Goal: Information Seeking & Learning: Learn about a topic

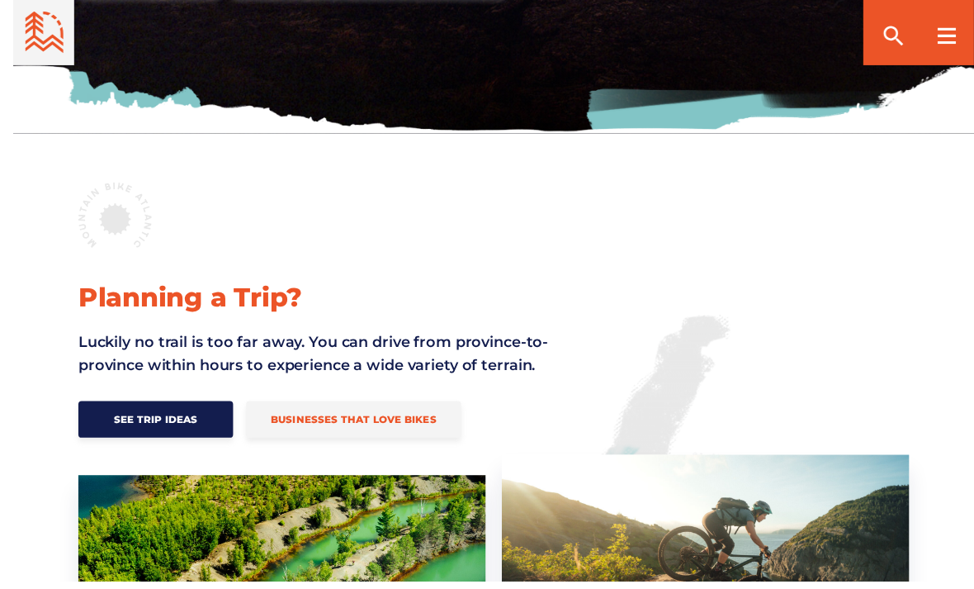
scroll to position [559, 0]
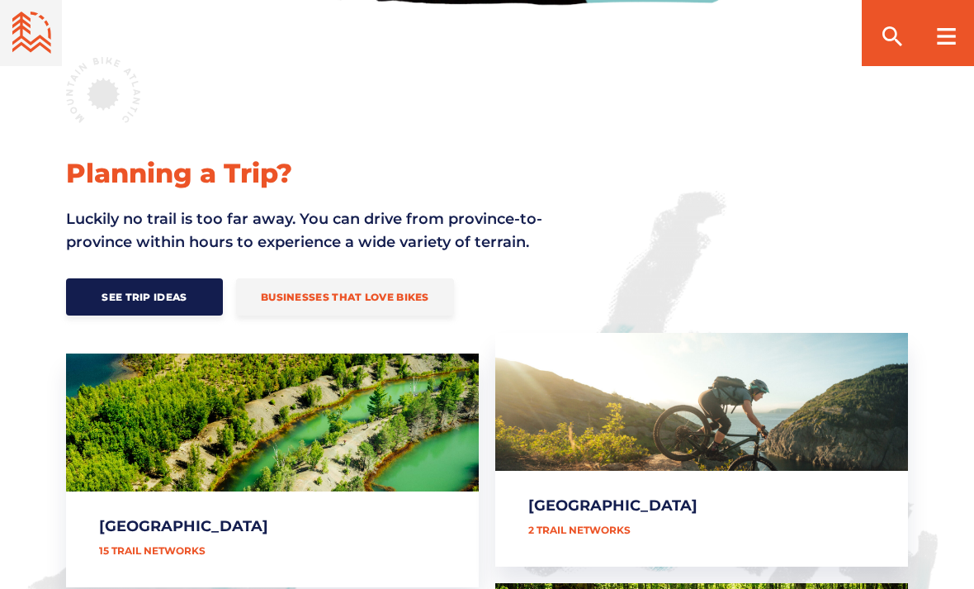
click at [121, 545] on link "[GEOGRAPHIC_DATA]" at bounding box center [272, 470] width 413 height 234
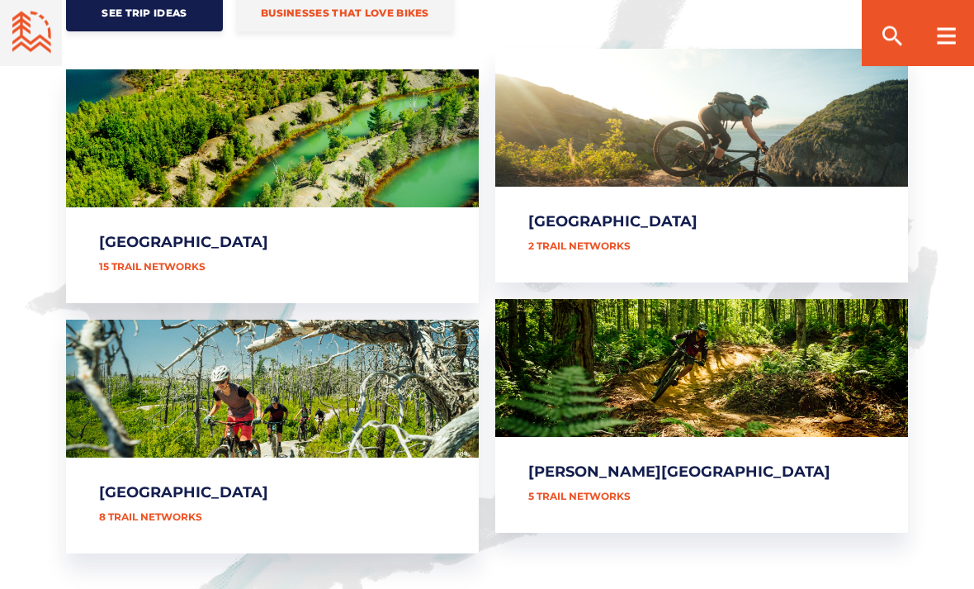
scroll to position [843, 0]
click at [173, 395] on link "[GEOGRAPHIC_DATA]" at bounding box center [272, 437] width 413 height 234
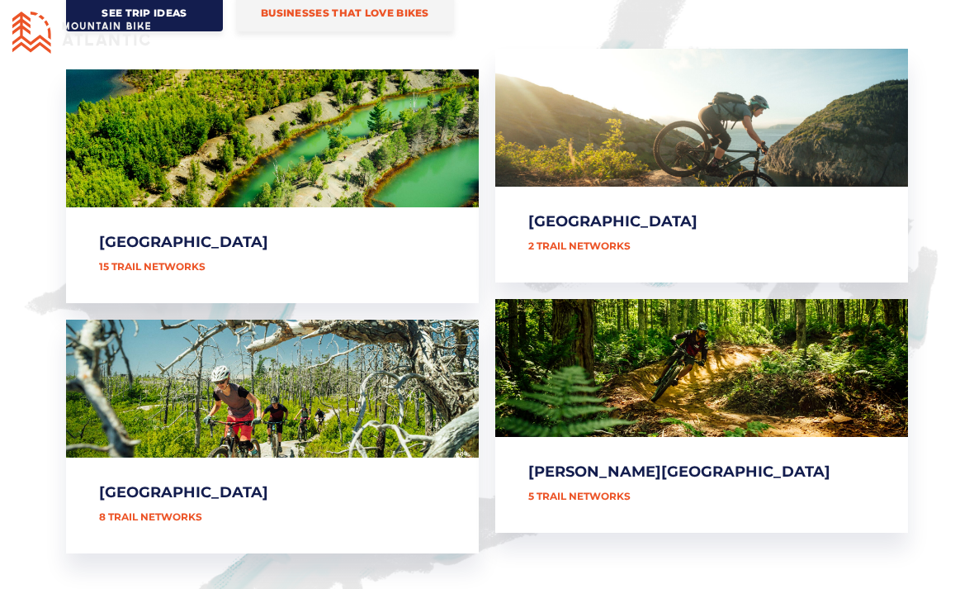
scroll to position [896, 0]
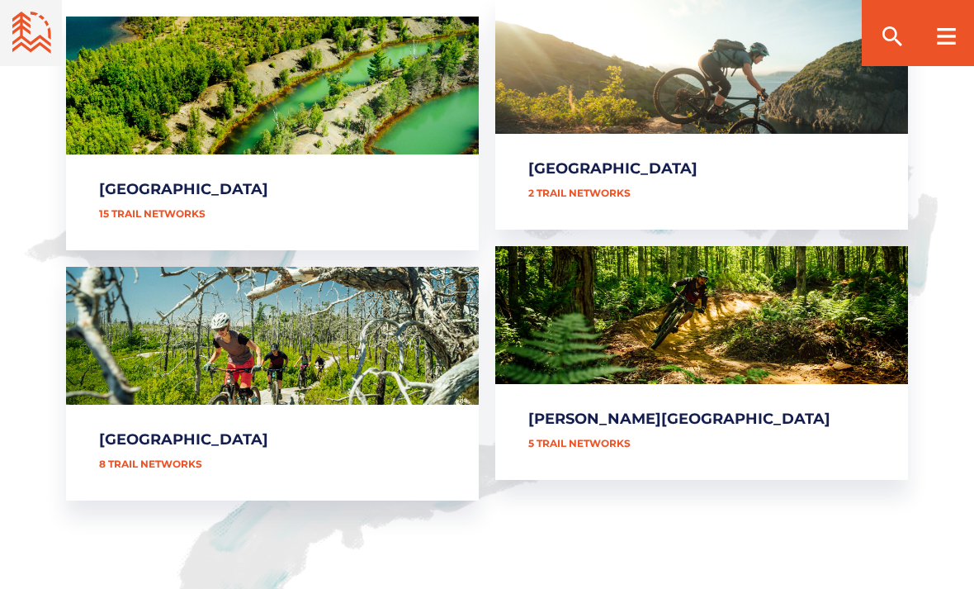
click at [831, 339] on link "[PERSON_NAME][GEOGRAPHIC_DATA]" at bounding box center [701, 363] width 413 height 234
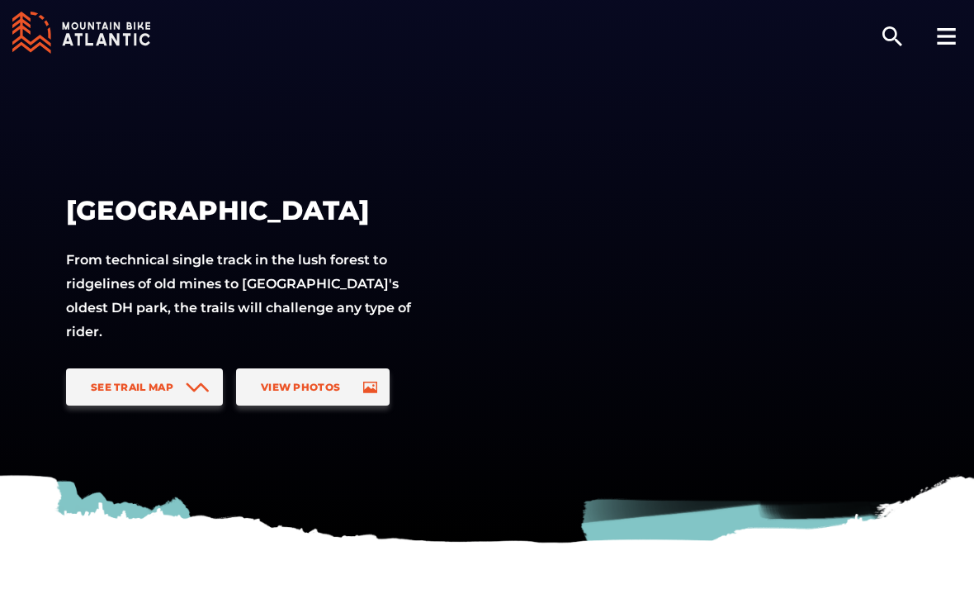
click at [115, 394] on link "See Trail Map" at bounding box center [144, 386] width 157 height 37
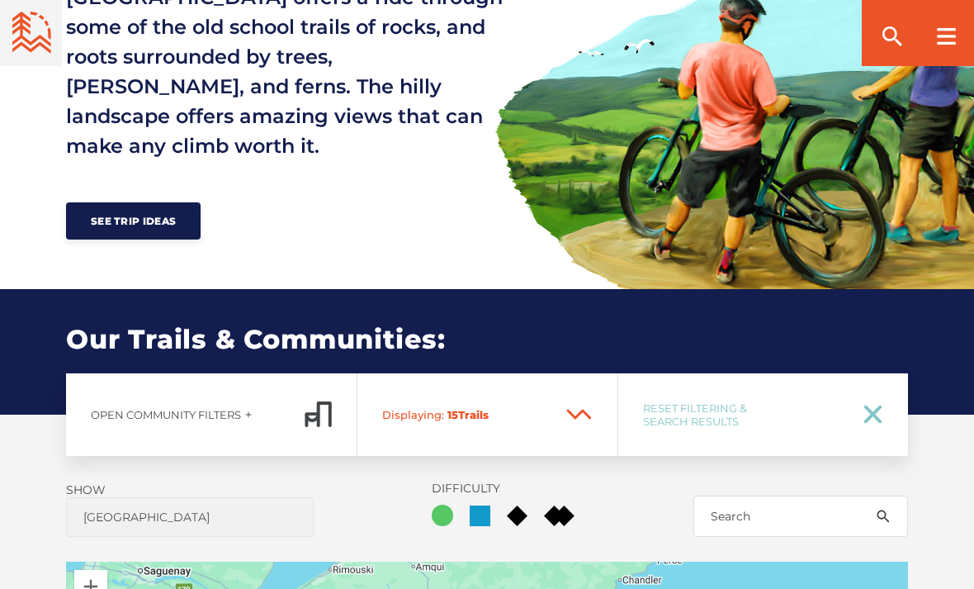
scroll to position [796, 0]
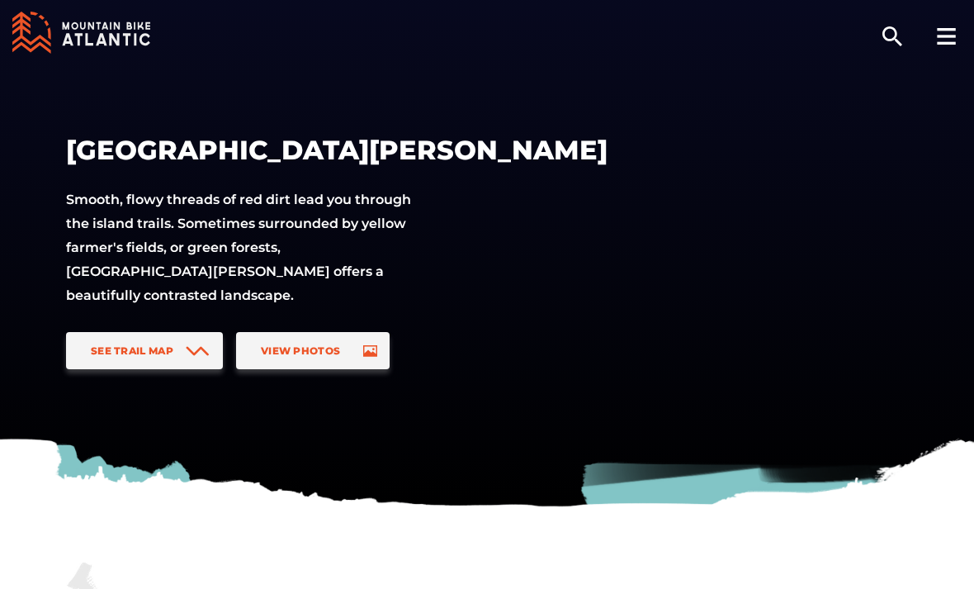
scroll to position [36, 0]
click at [129, 343] on link "See Trail Map" at bounding box center [144, 351] width 157 height 37
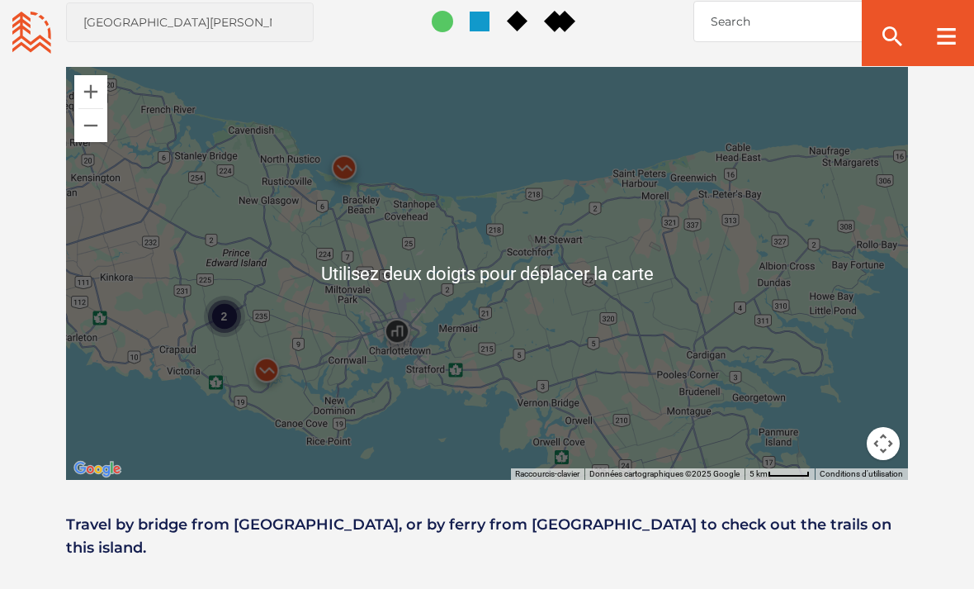
scroll to position [1261, 0]
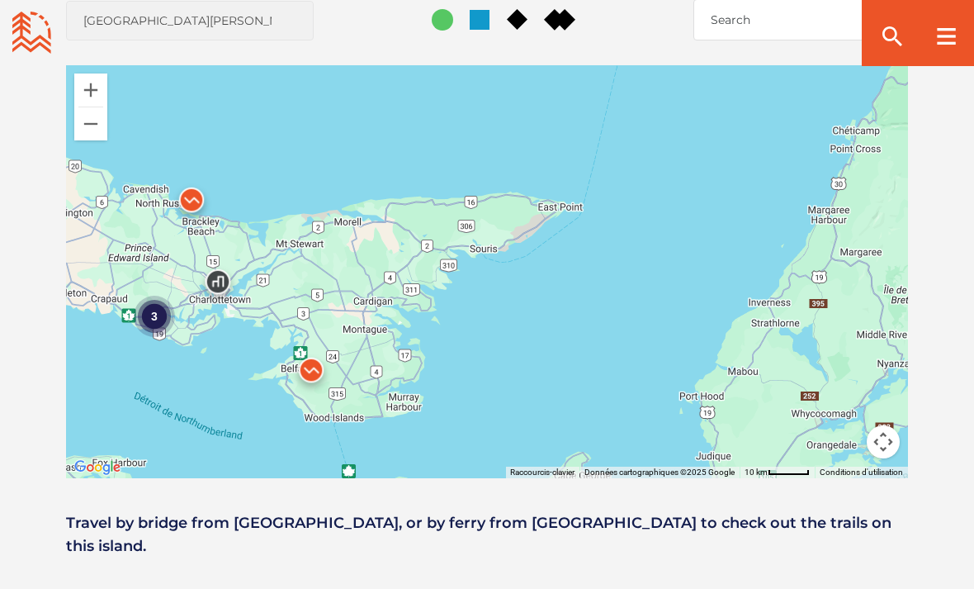
click at [126, 379] on div "3" at bounding box center [487, 271] width 842 height 413
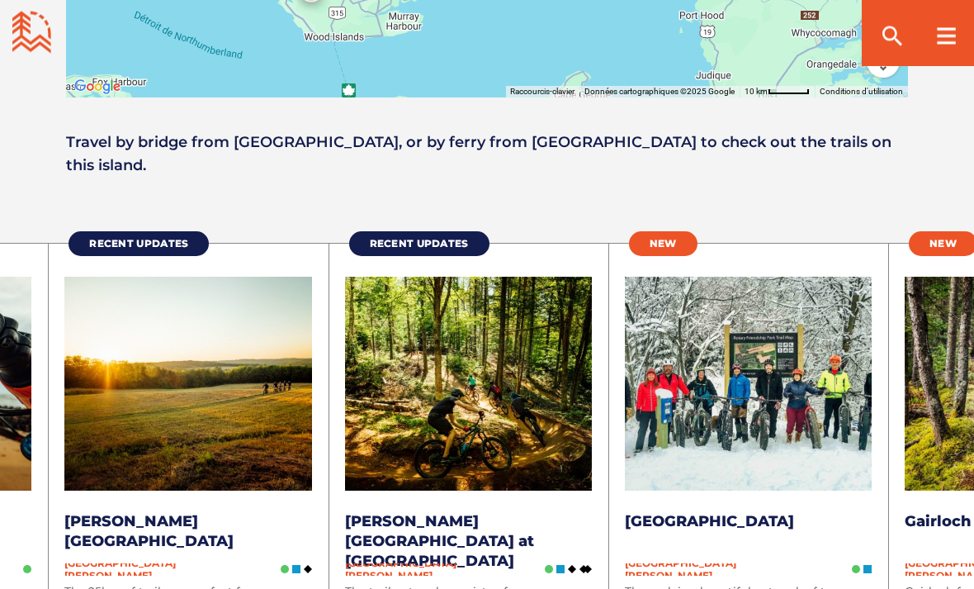
scroll to position [1641, 0]
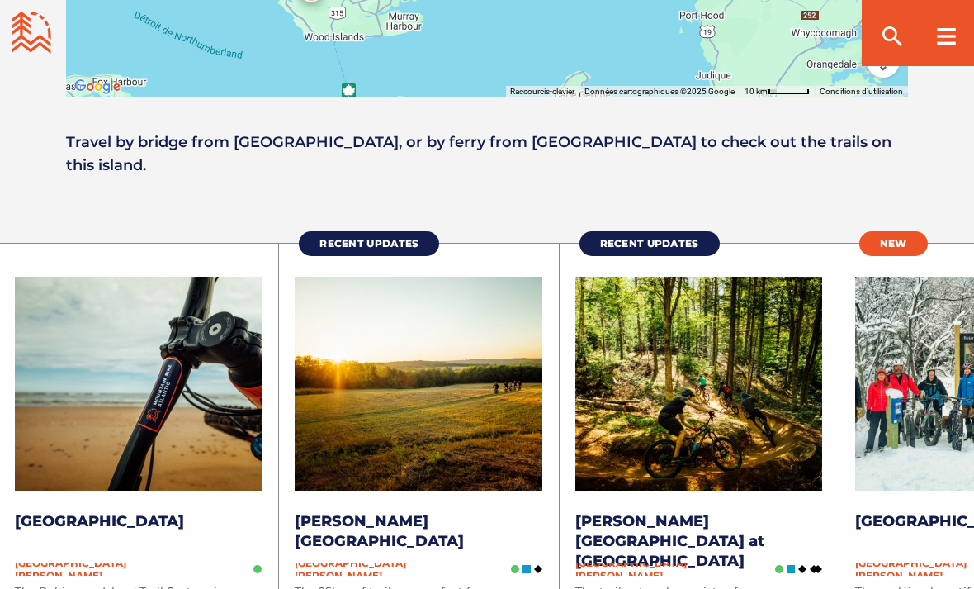
click at [954, 31] on rect at bounding box center [946, 29] width 18 height 2
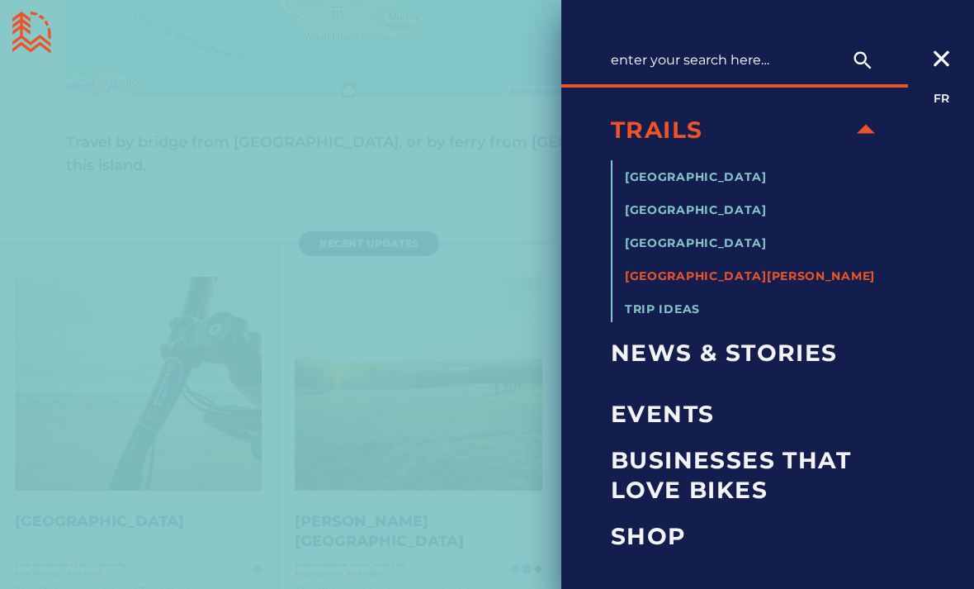
click at [670, 263] on li "[PERSON_NAME][GEOGRAPHIC_DATA]" at bounding box center [755, 273] width 260 height 21
click at [653, 272] on span "[PERSON_NAME][GEOGRAPHIC_DATA]" at bounding box center [750, 275] width 250 height 15
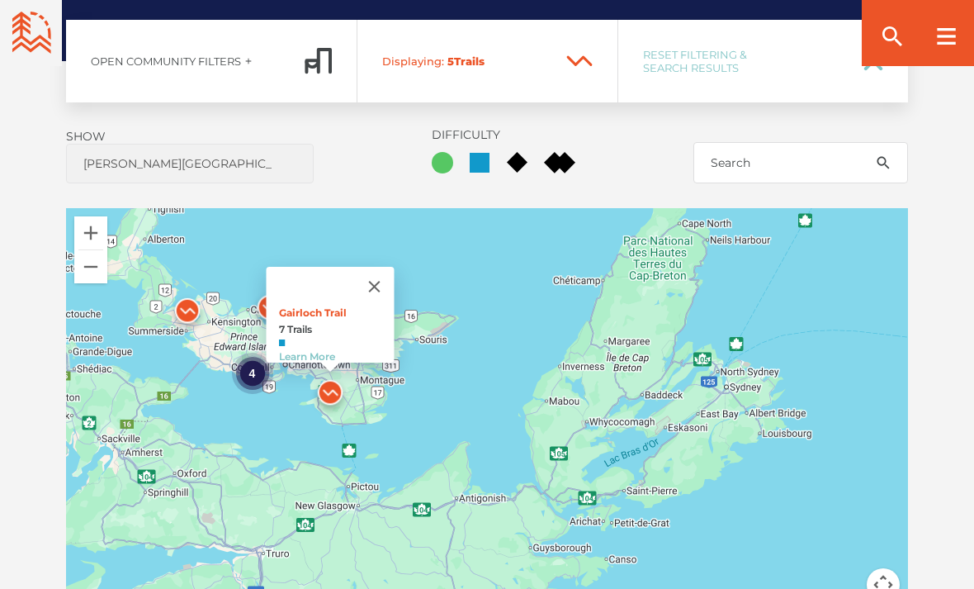
scroll to position [1123, 0]
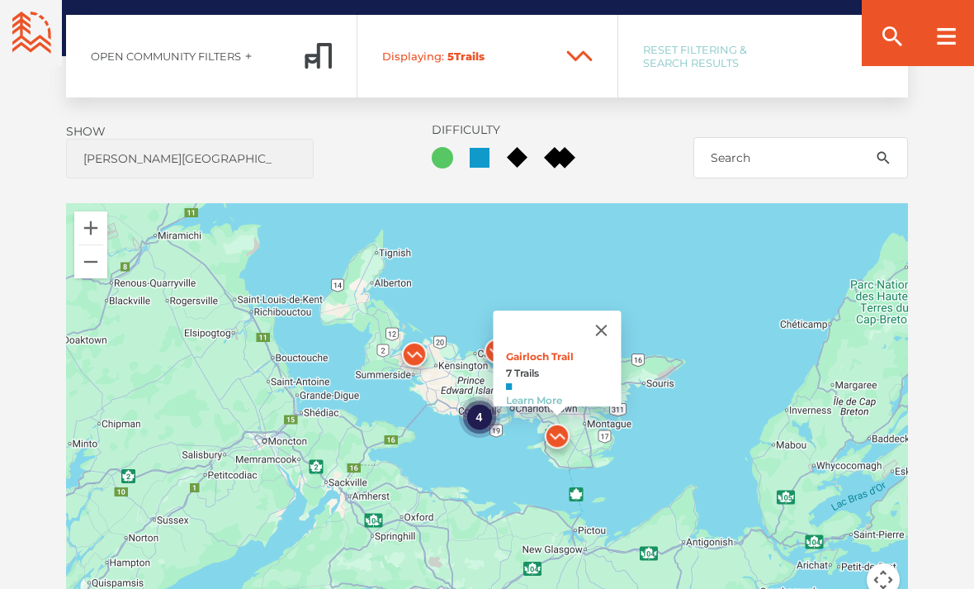
click at [618, 310] on button "Fermer" at bounding box center [602, 330] width 40 height 40
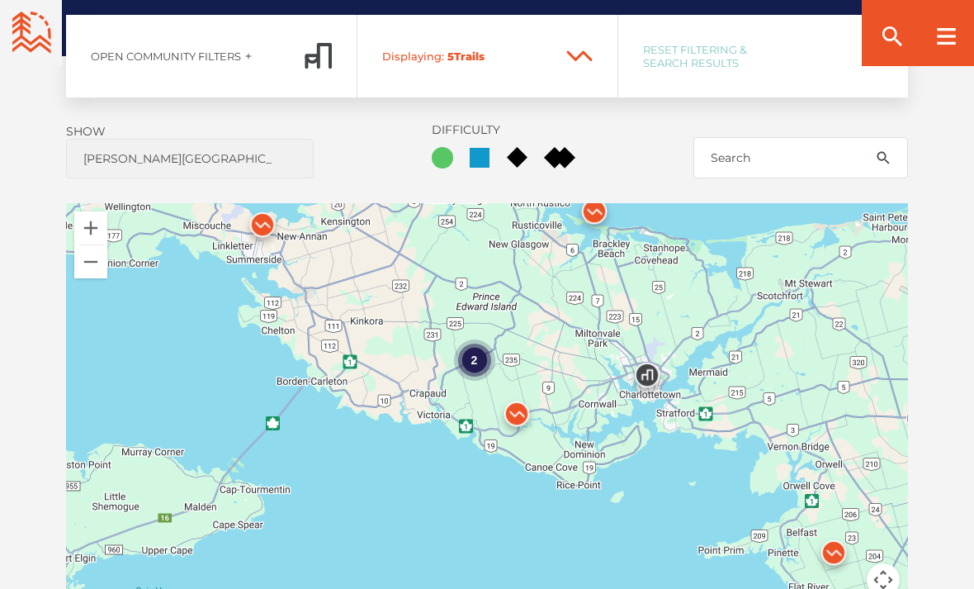
click at [490, 339] on div "2" at bounding box center [474, 359] width 41 height 41
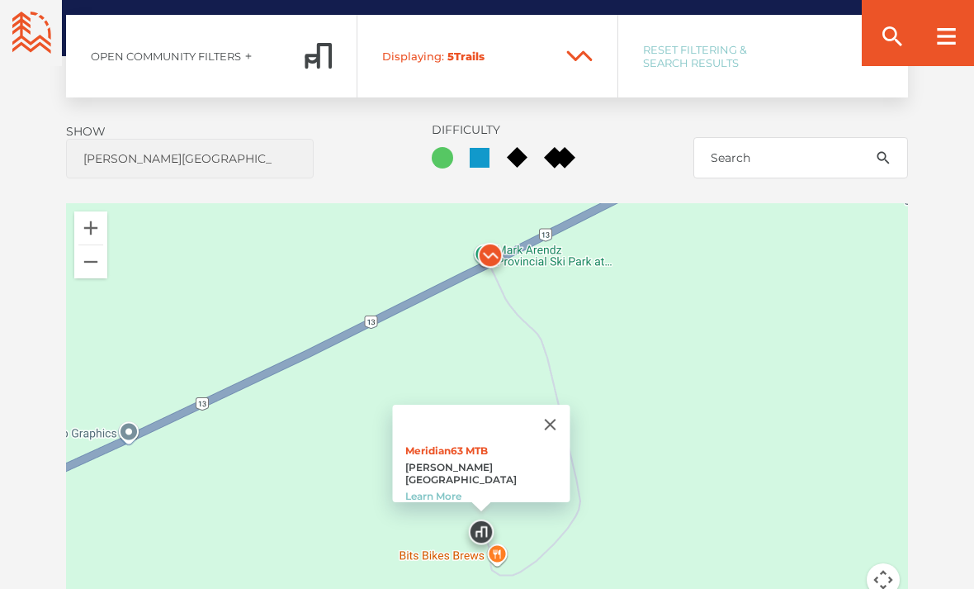
click at [454, 490] on link "Learn More" at bounding box center [433, 496] width 56 height 12
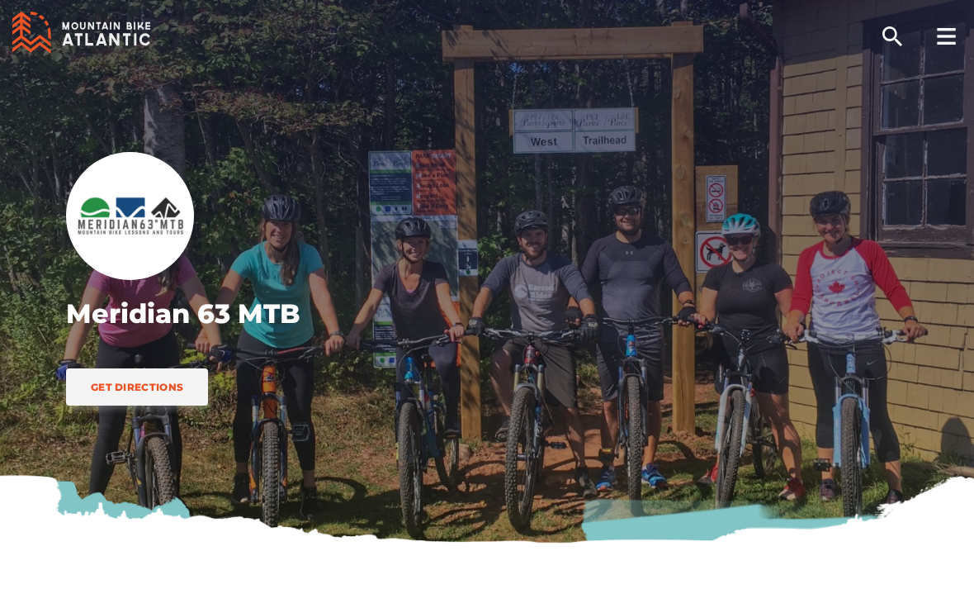
click at [945, 36] on rect at bounding box center [946, 36] width 18 height 2
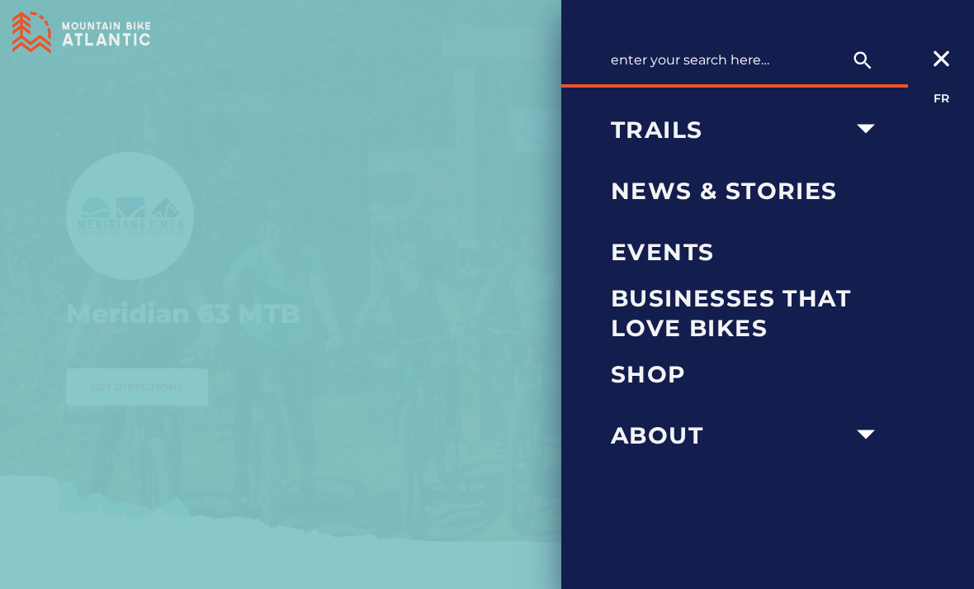
click at [359, 458] on div at bounding box center [487, 294] width 974 height 589
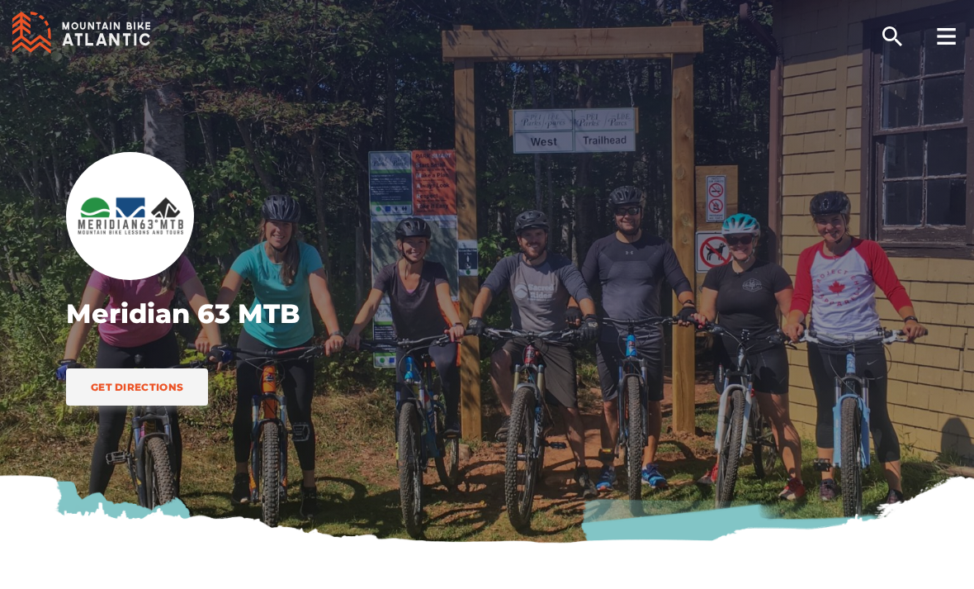
click at [136, 389] on span "Get Directions" at bounding box center [137, 387] width 92 height 12
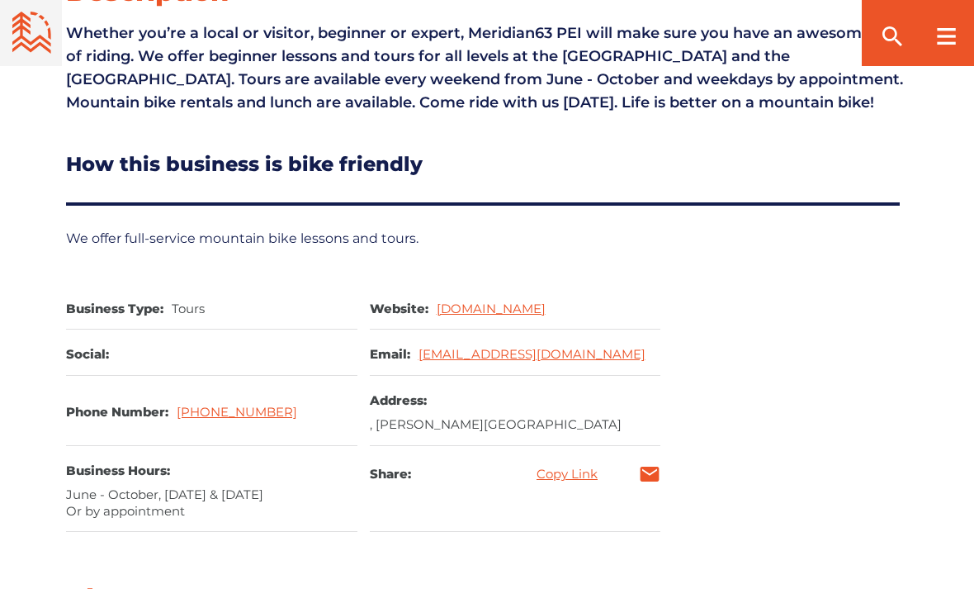
scroll to position [603, 0]
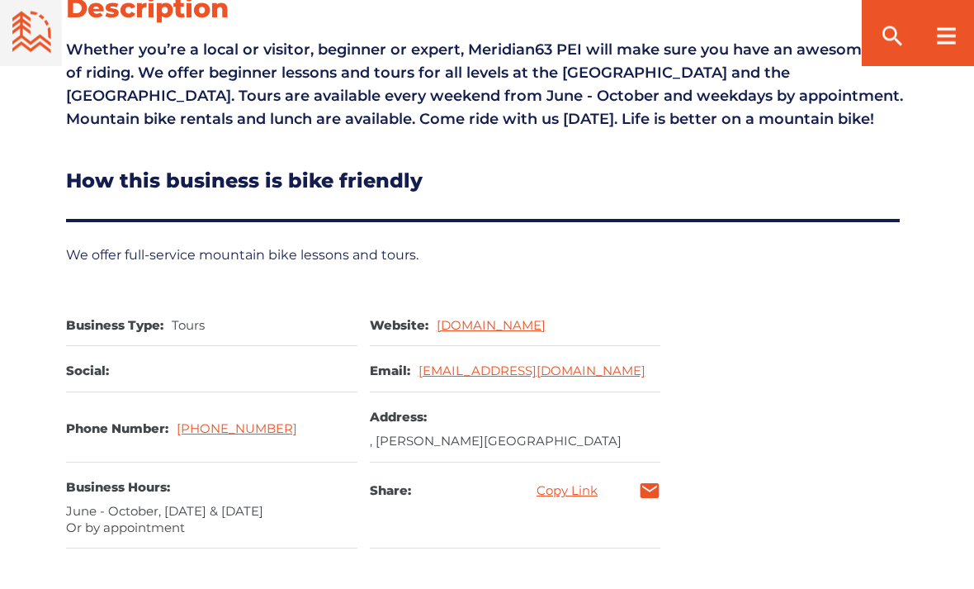
click at [485, 329] on link "meridian63mtb.com" at bounding box center [491, 326] width 109 height 16
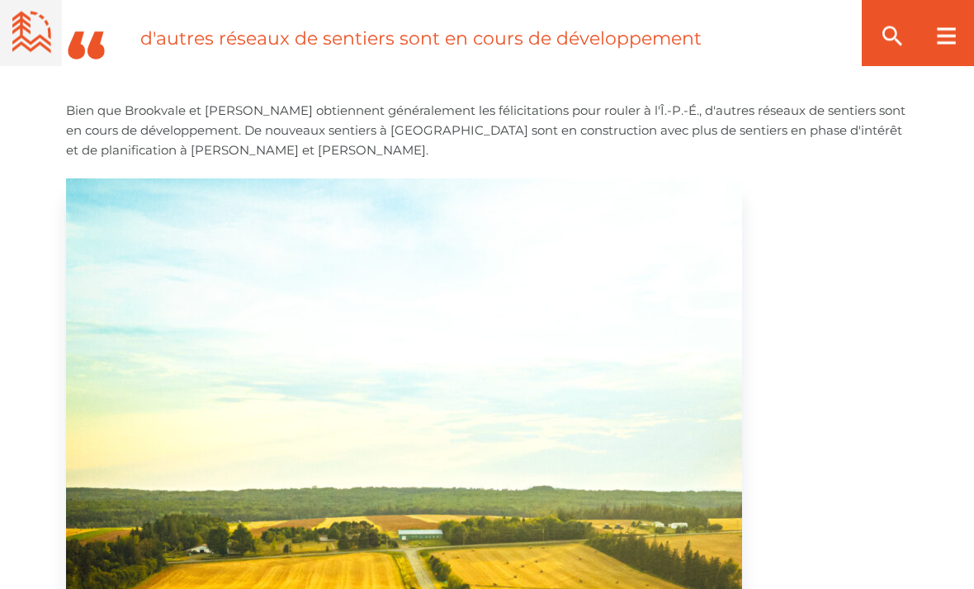
scroll to position [10218, 0]
click at [935, 37] on div at bounding box center [946, 33] width 56 height 66
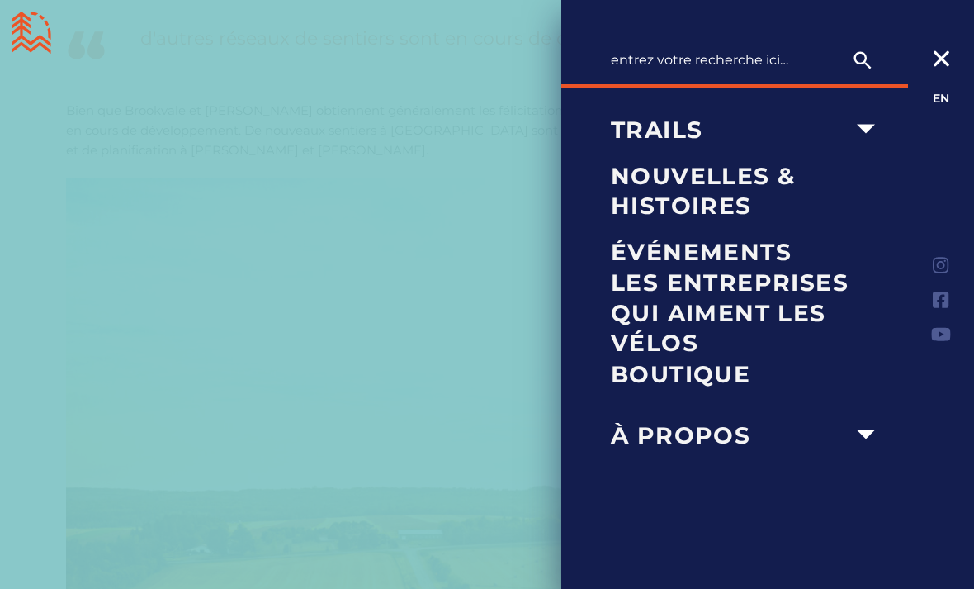
click at [651, 120] on span "Trails" at bounding box center [729, 130] width 236 height 30
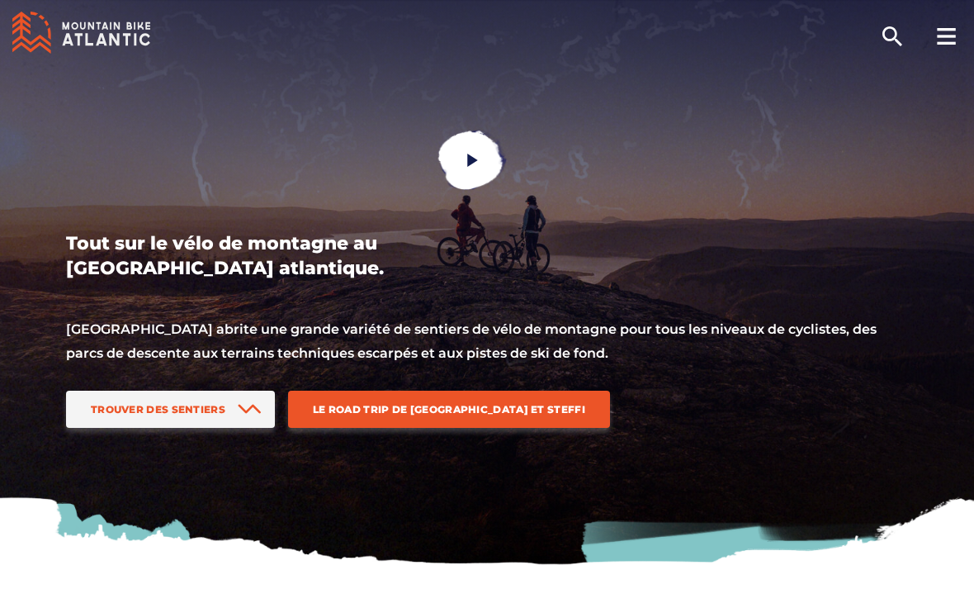
click at [129, 417] on link "Trouver des sentiers" at bounding box center [170, 409] width 209 height 37
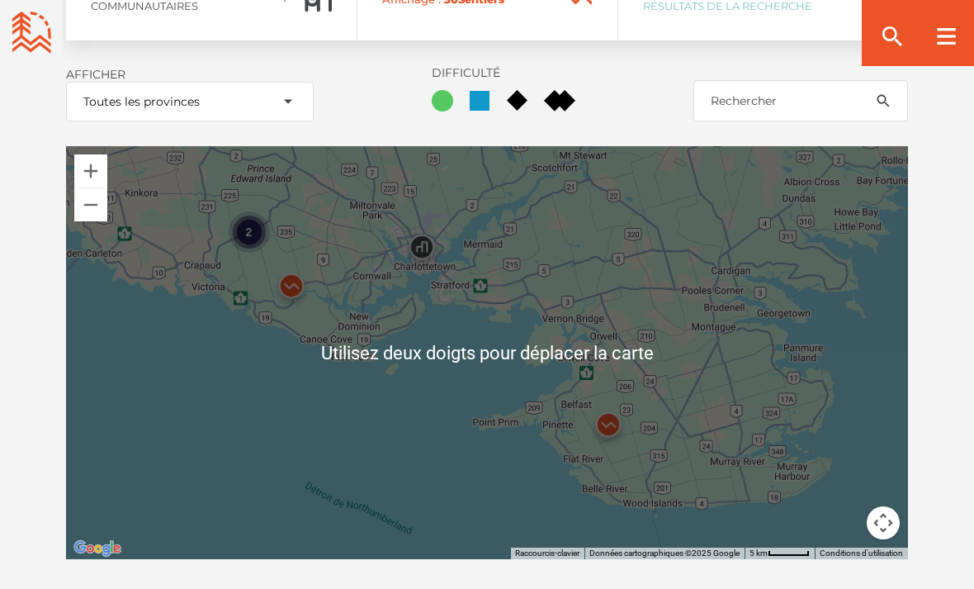
scroll to position [2041, 0]
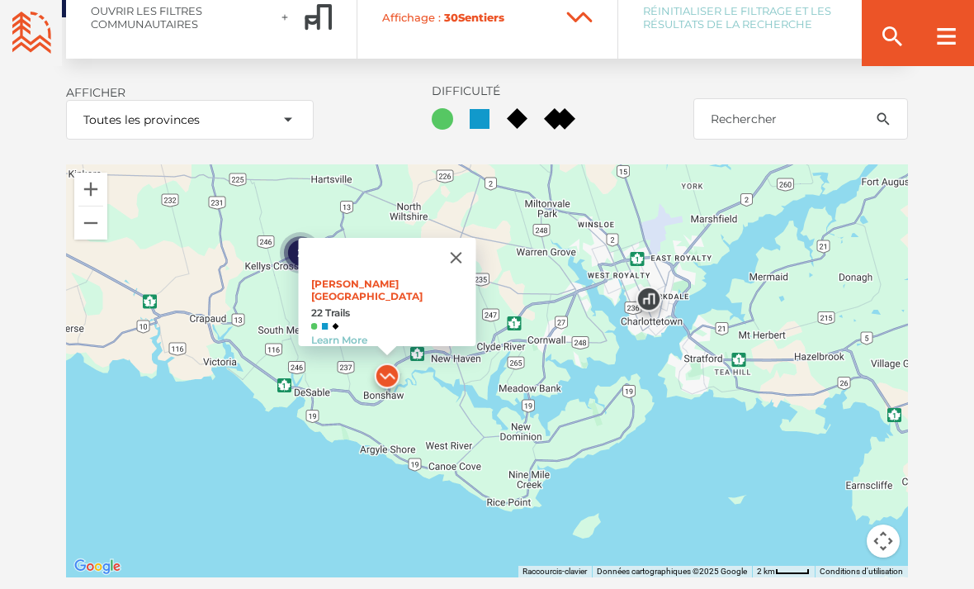
click at [367, 334] on link "Learn More" at bounding box center [339, 340] width 56 height 12
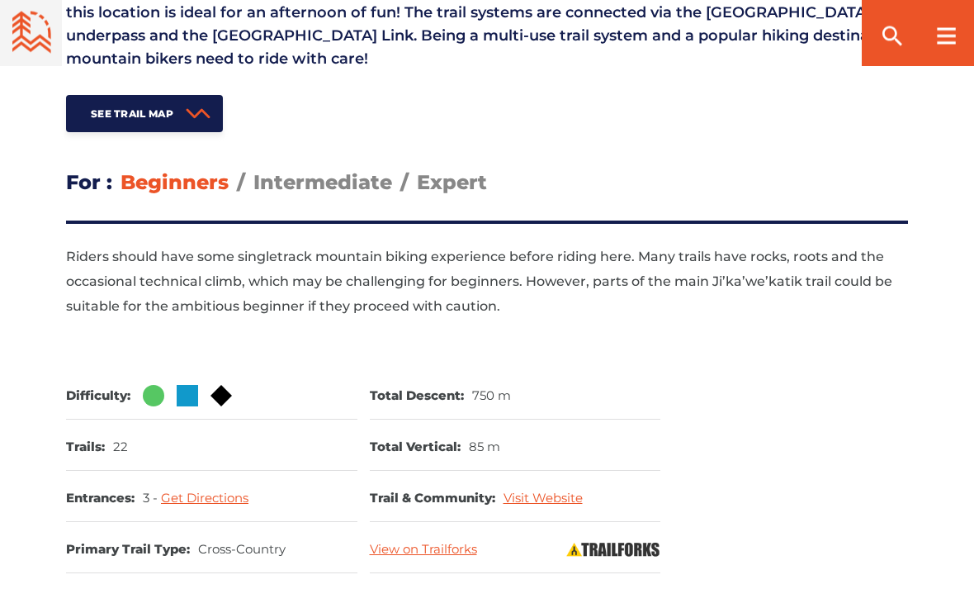
scroll to position [710, 0]
click at [195, 493] on link "Get Directions" at bounding box center [205, 498] width 88 height 16
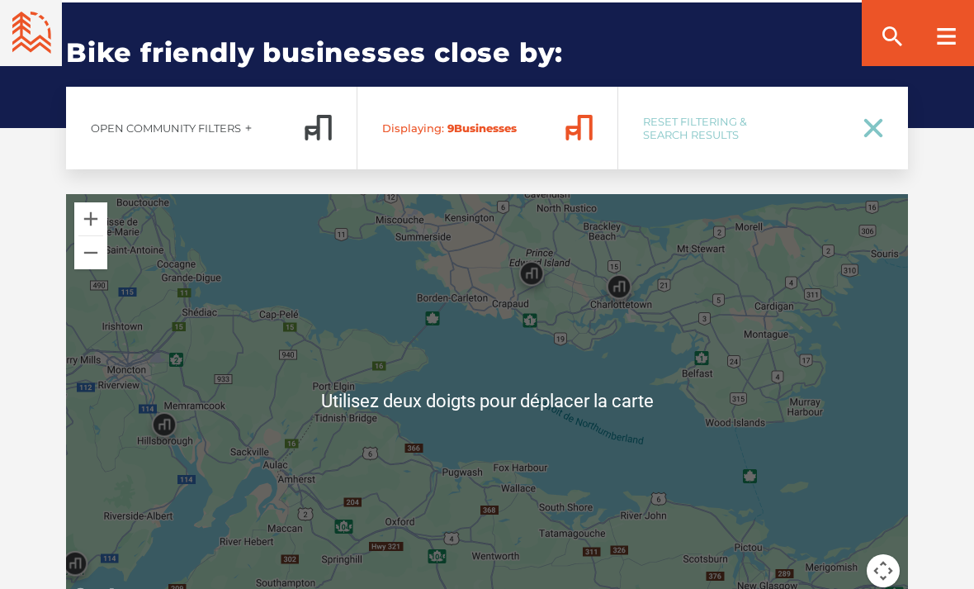
scroll to position [2841, 0]
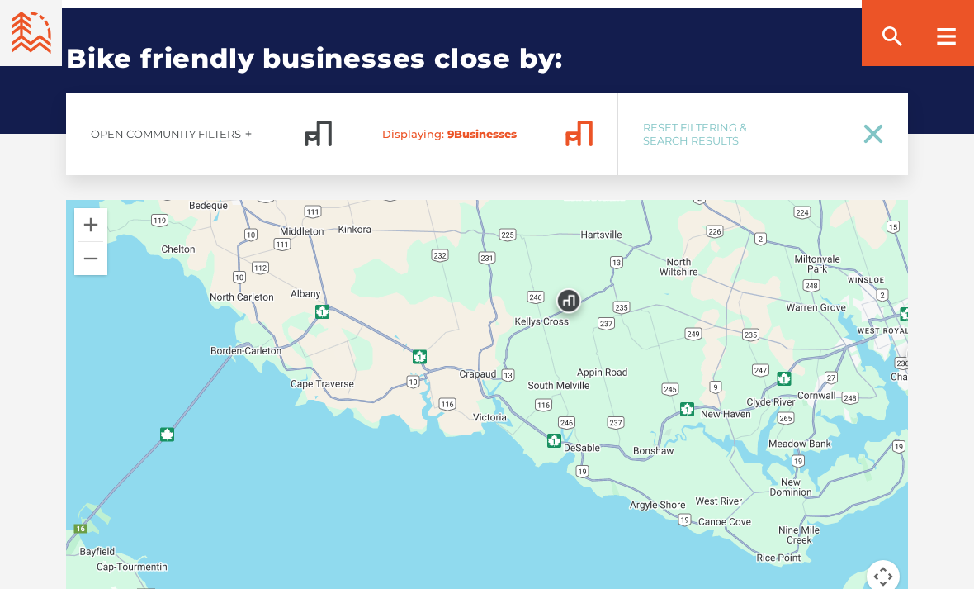
click at [478, 446] on div at bounding box center [487, 406] width 842 height 413
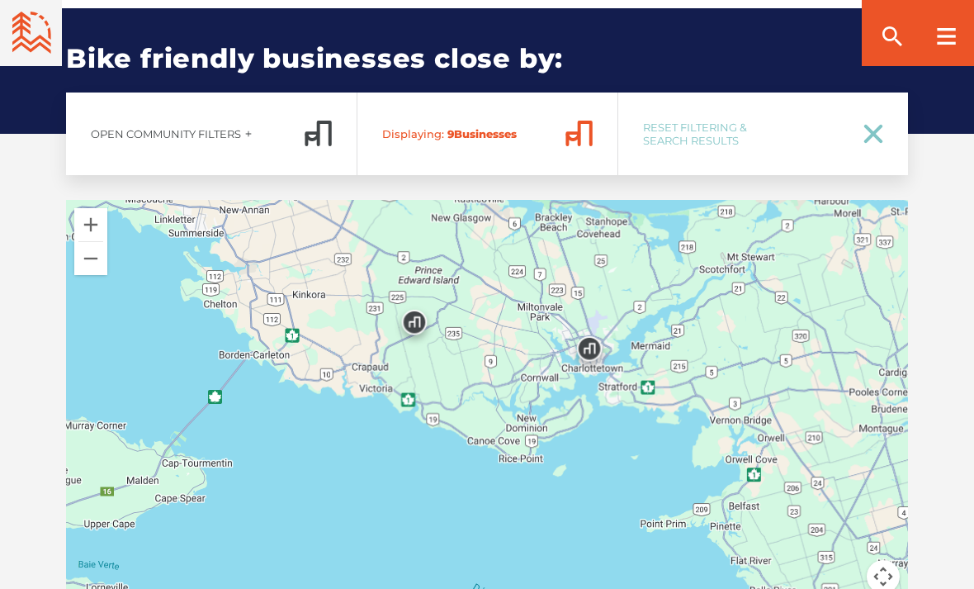
click at [166, 140] on link "Open Community Filters" at bounding box center [211, 133] width 291 height 83
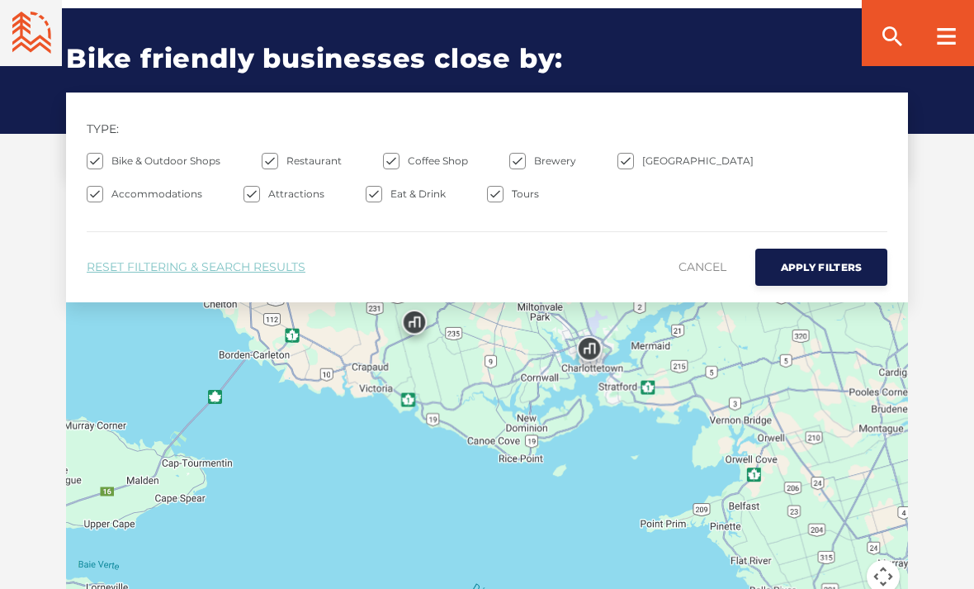
click at [959, 40] on div at bounding box center [946, 33] width 56 height 66
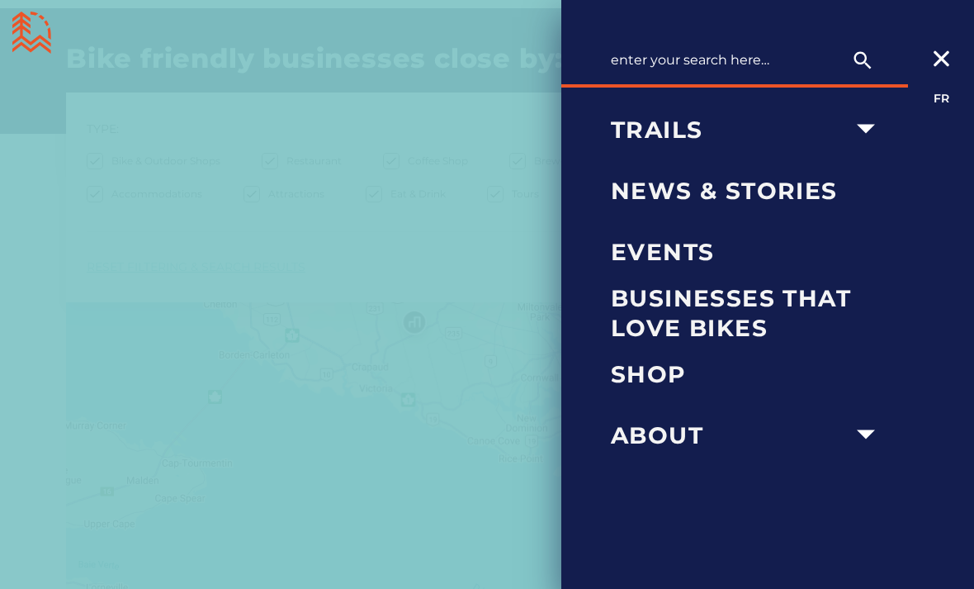
click at [697, 136] on span "Trails" at bounding box center [729, 130] width 236 height 30
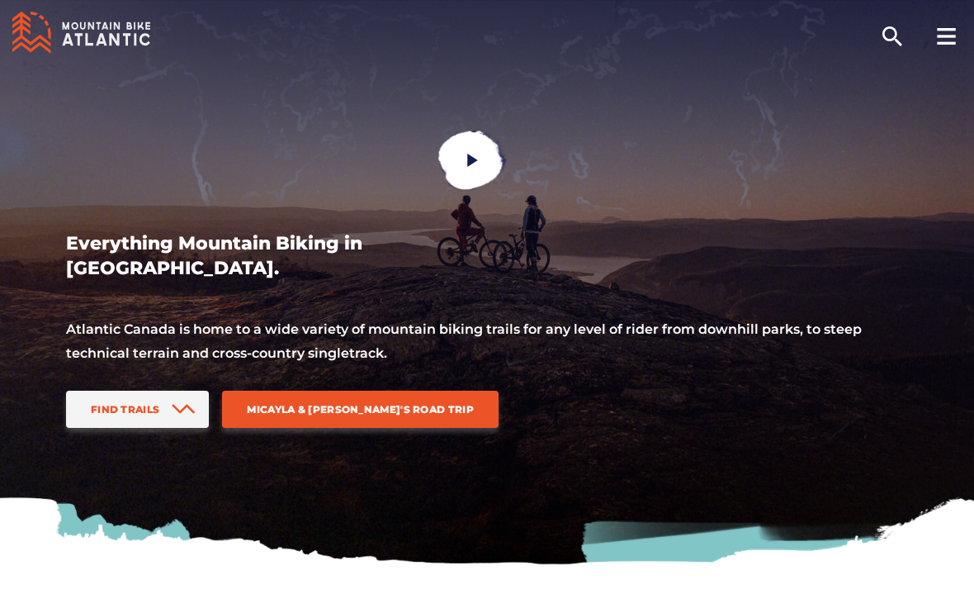
click at [133, 403] on span "Find Trails" at bounding box center [125, 409] width 69 height 12
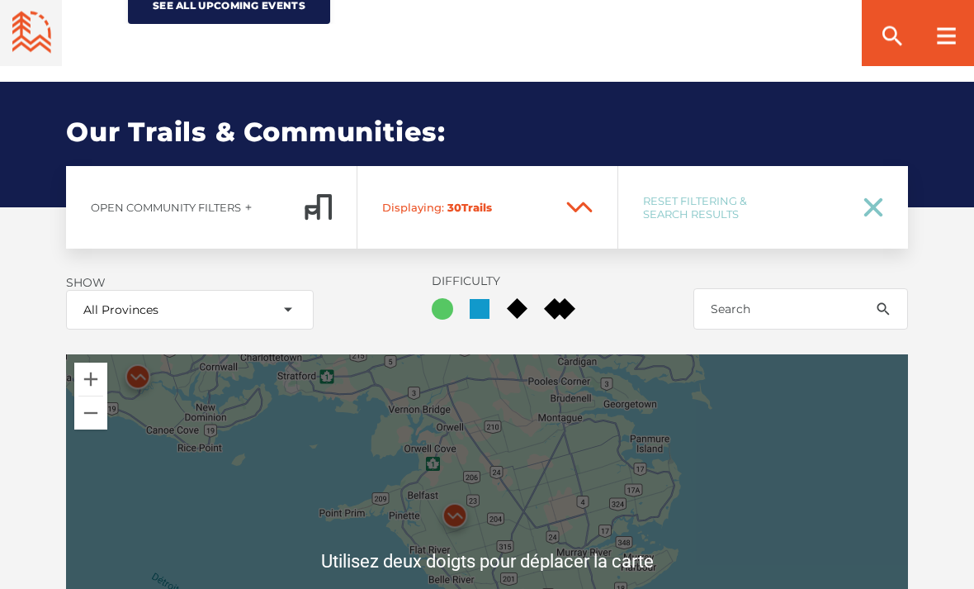
scroll to position [1786, 0]
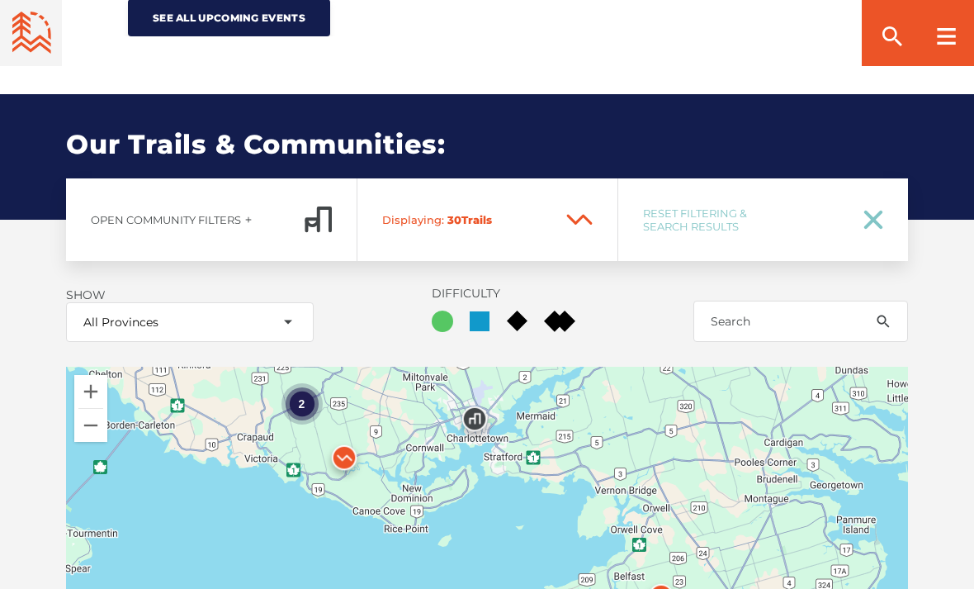
click at [307, 401] on div "2" at bounding box center [302, 403] width 41 height 41
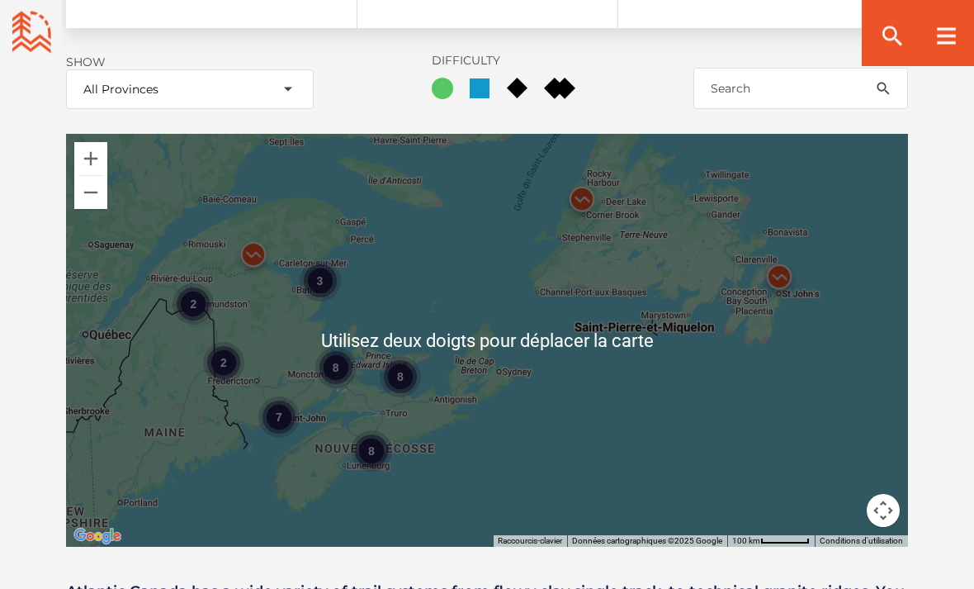
scroll to position [2019, 0]
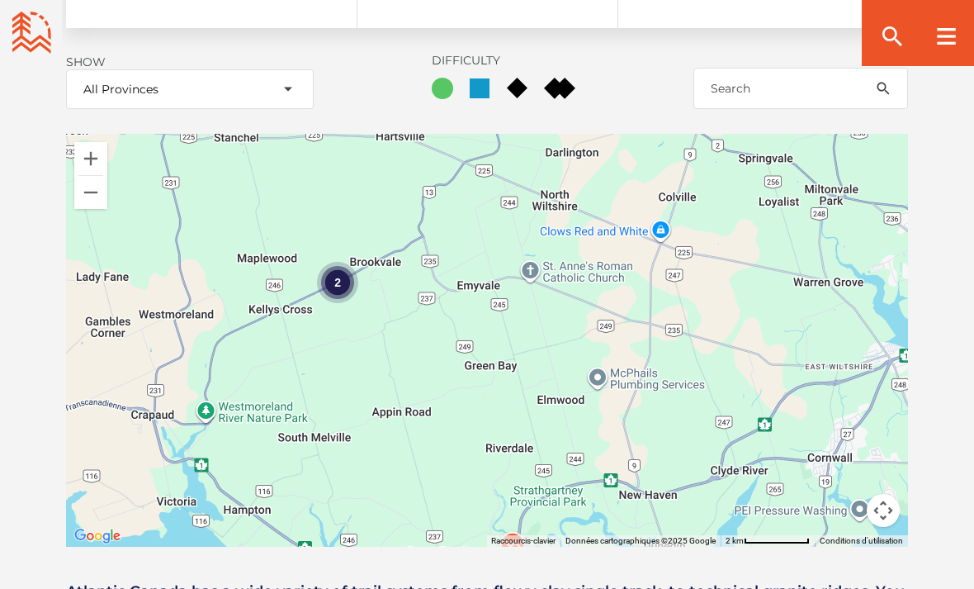
click at [343, 286] on div "2" at bounding box center [337, 282] width 41 height 41
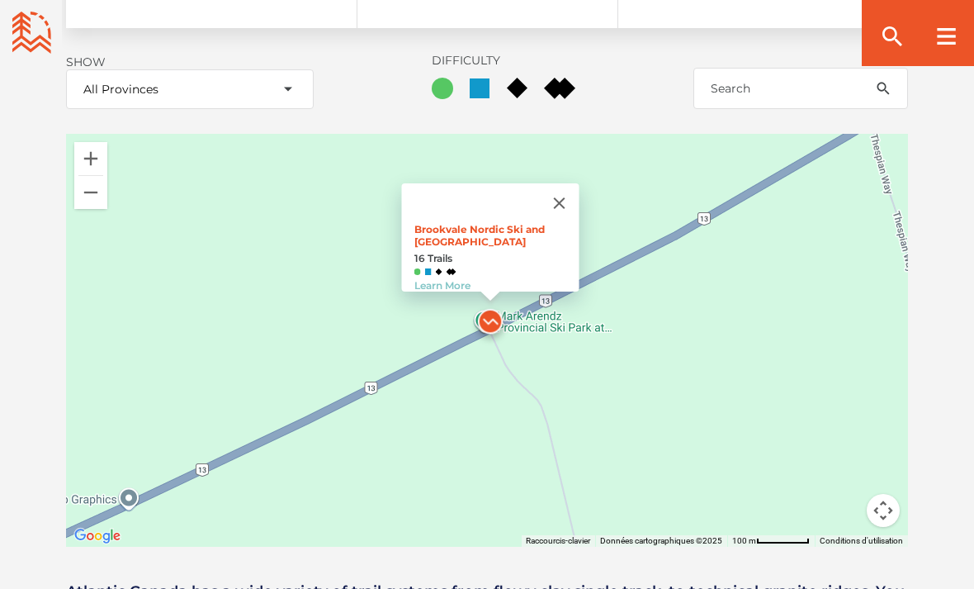
click at [440, 279] on link "Learn More" at bounding box center [442, 285] width 56 height 12
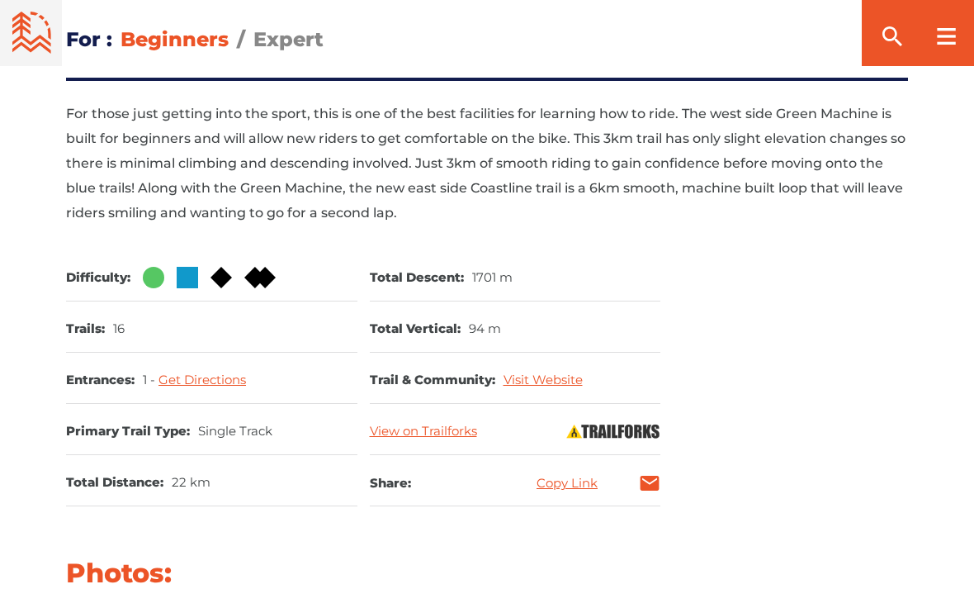
scroll to position [830, 0]
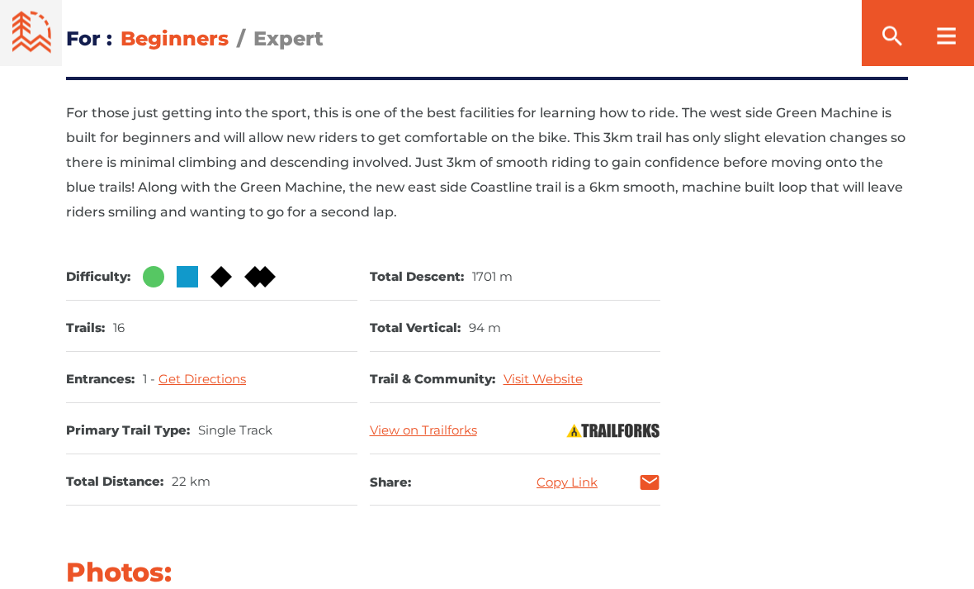
click at [185, 381] on link "Get Directions" at bounding box center [203, 380] width 88 height 16
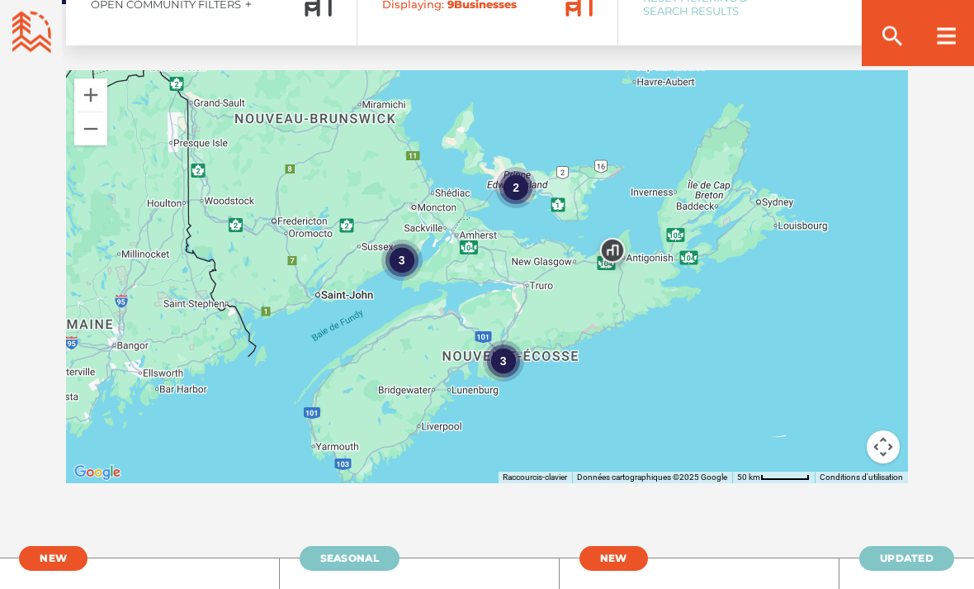
scroll to position [2672, 0]
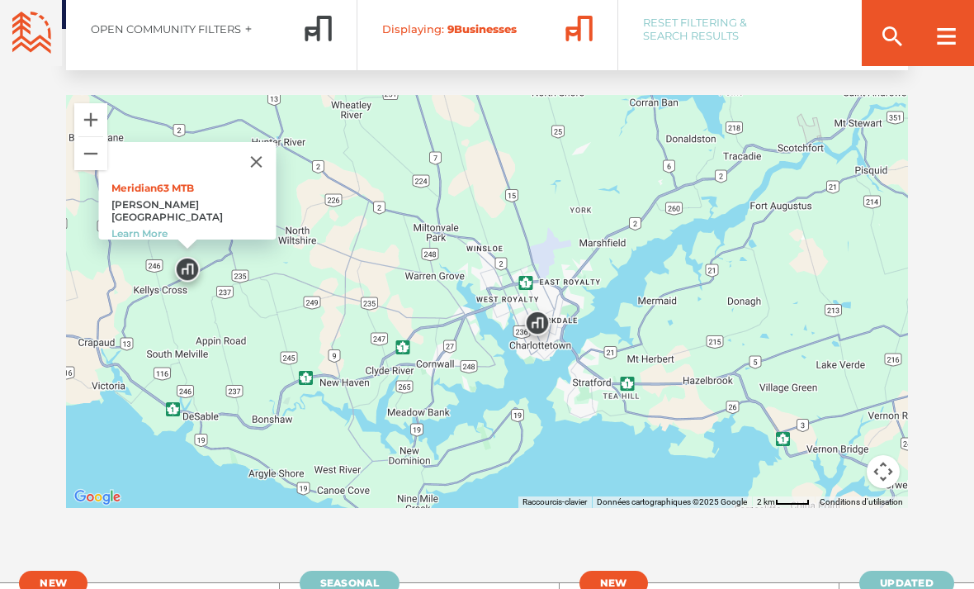
click at [144, 227] on link "Learn More" at bounding box center [139, 233] width 56 height 12
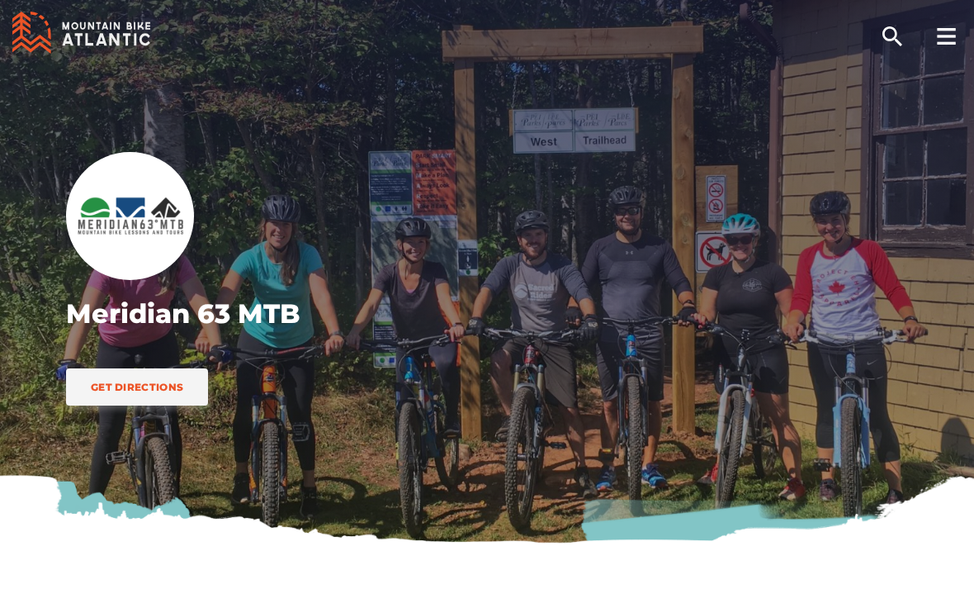
click at [129, 386] on span "Get Directions" at bounding box center [137, 387] width 92 height 12
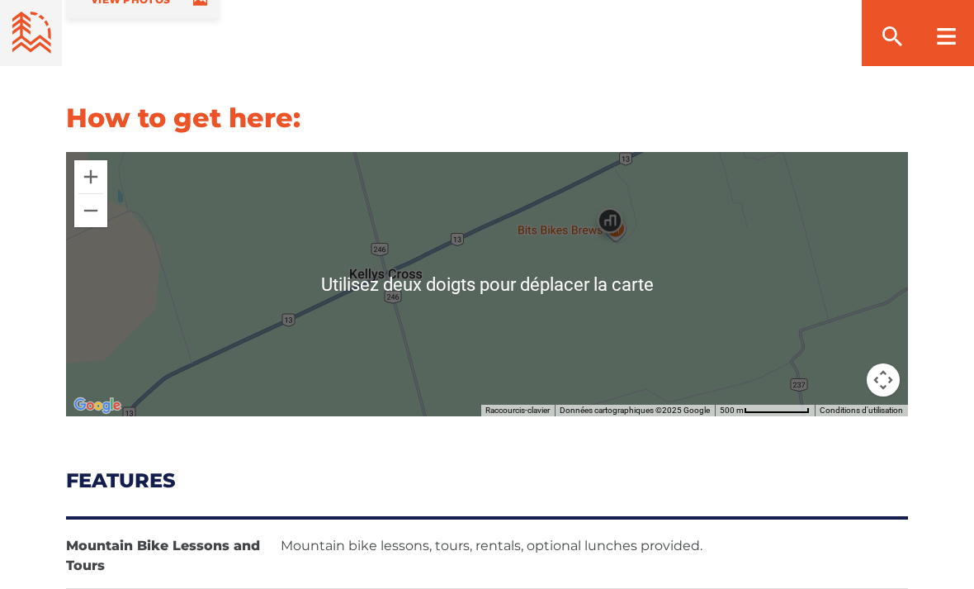
scroll to position [1530, 0]
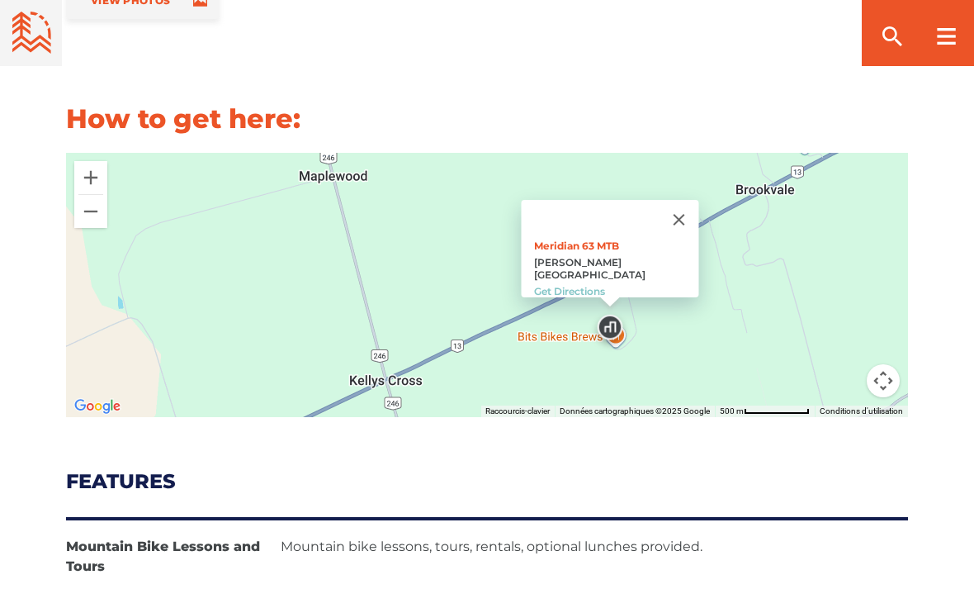
click at [579, 285] on link "Get Directions" at bounding box center [569, 291] width 71 height 12
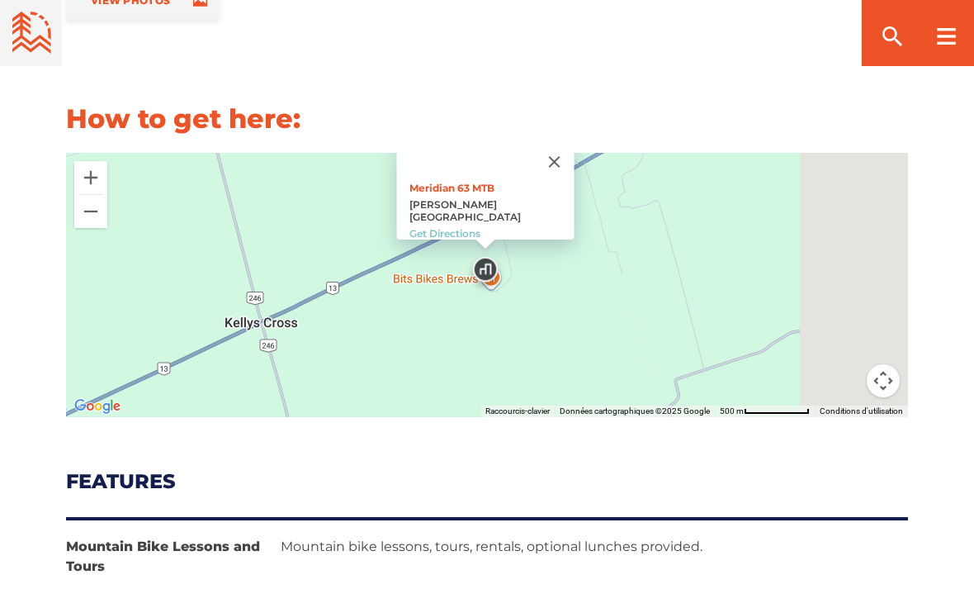
scroll to position [1529, 0]
